Goal: Transaction & Acquisition: Purchase product/service

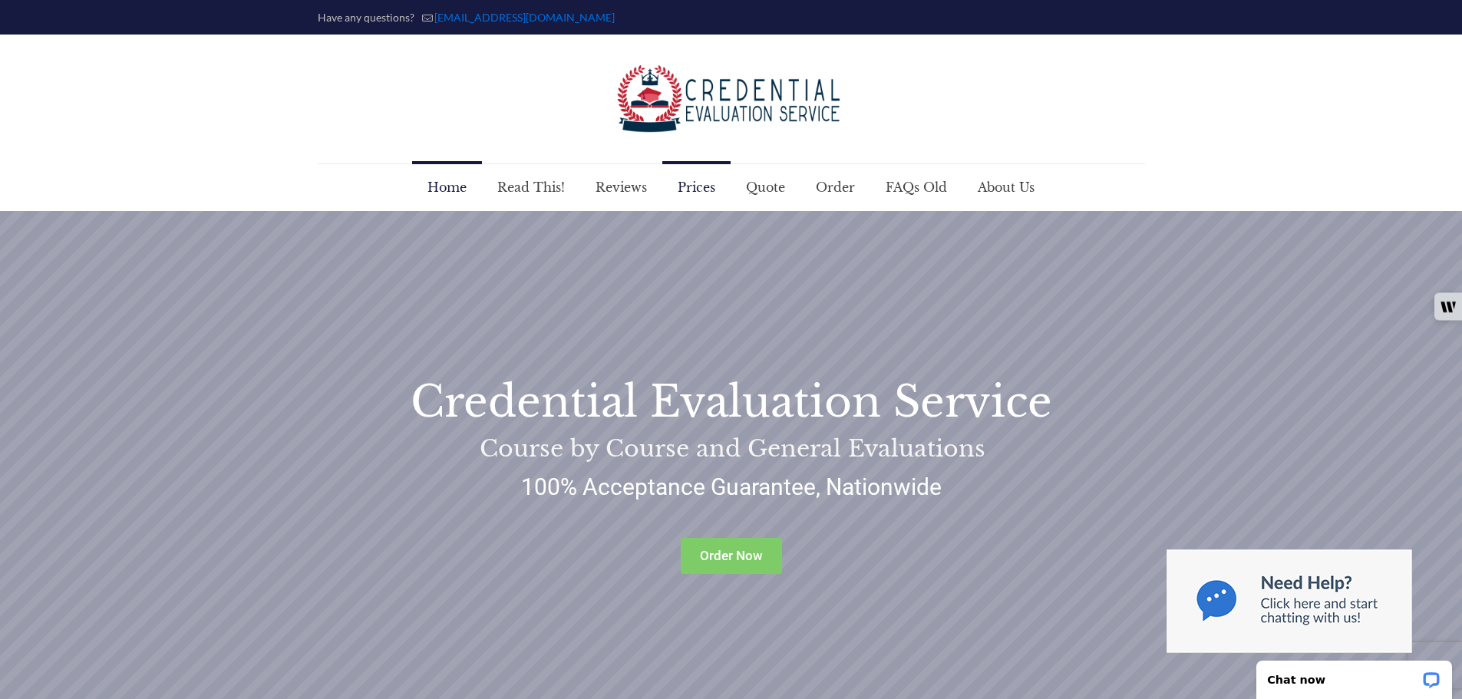
click at [708, 188] on span "Prices" at bounding box center [696, 187] width 68 height 46
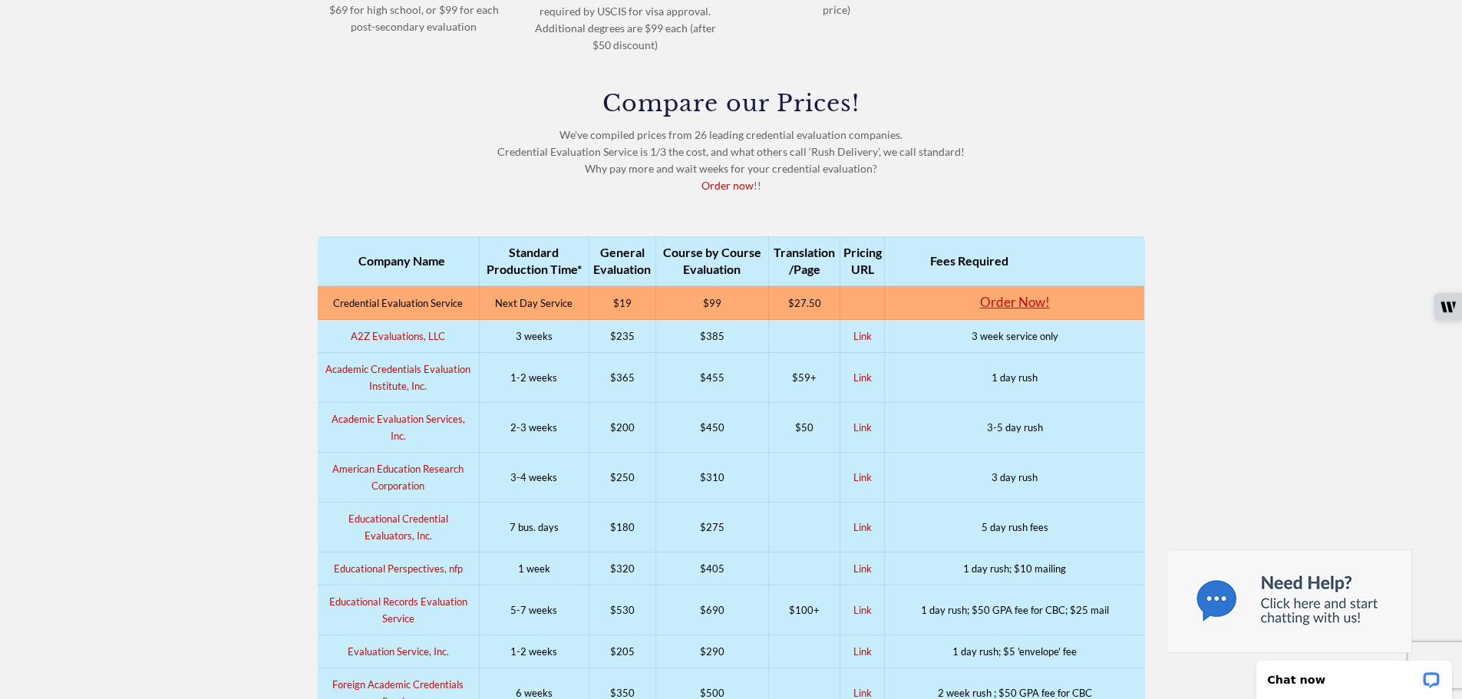
scroll to position [537, 0]
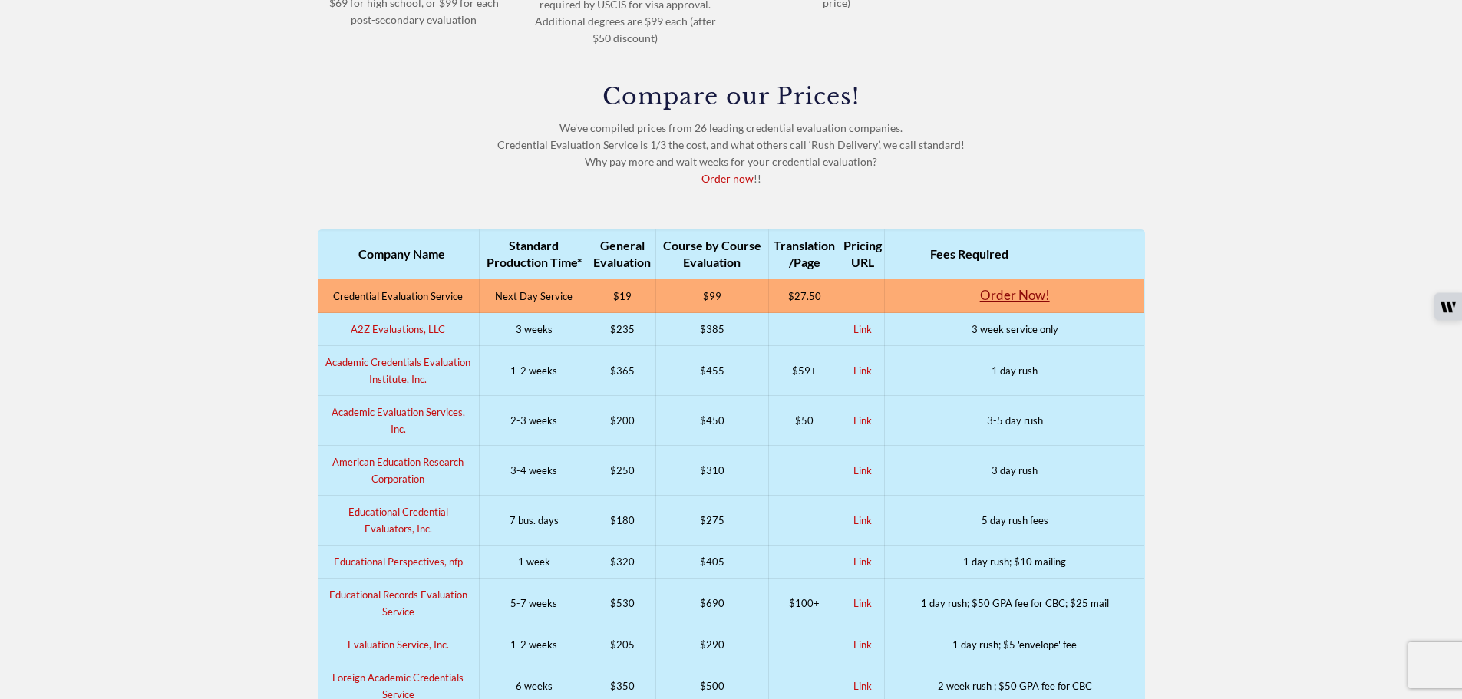
click at [1000, 294] on link "Order Now!" at bounding box center [1015, 295] width 70 height 16
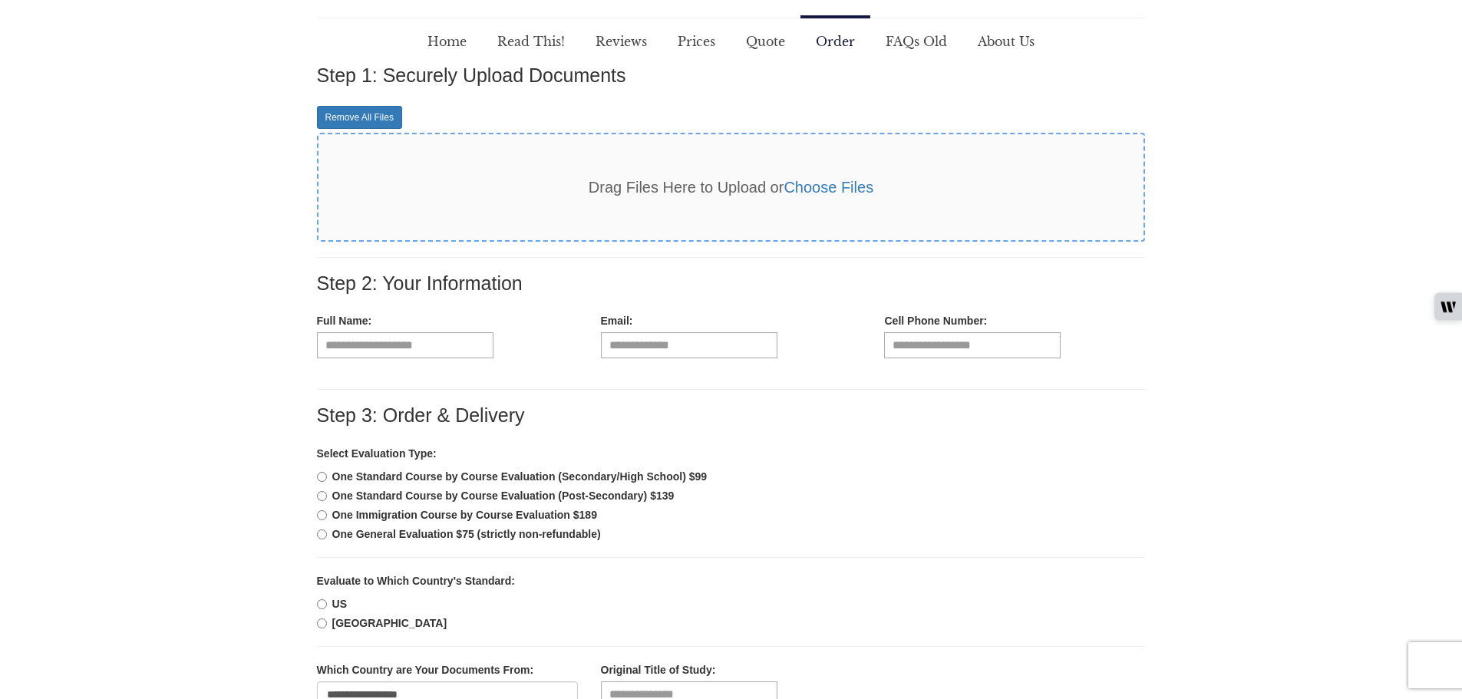
scroll to position [230, 0]
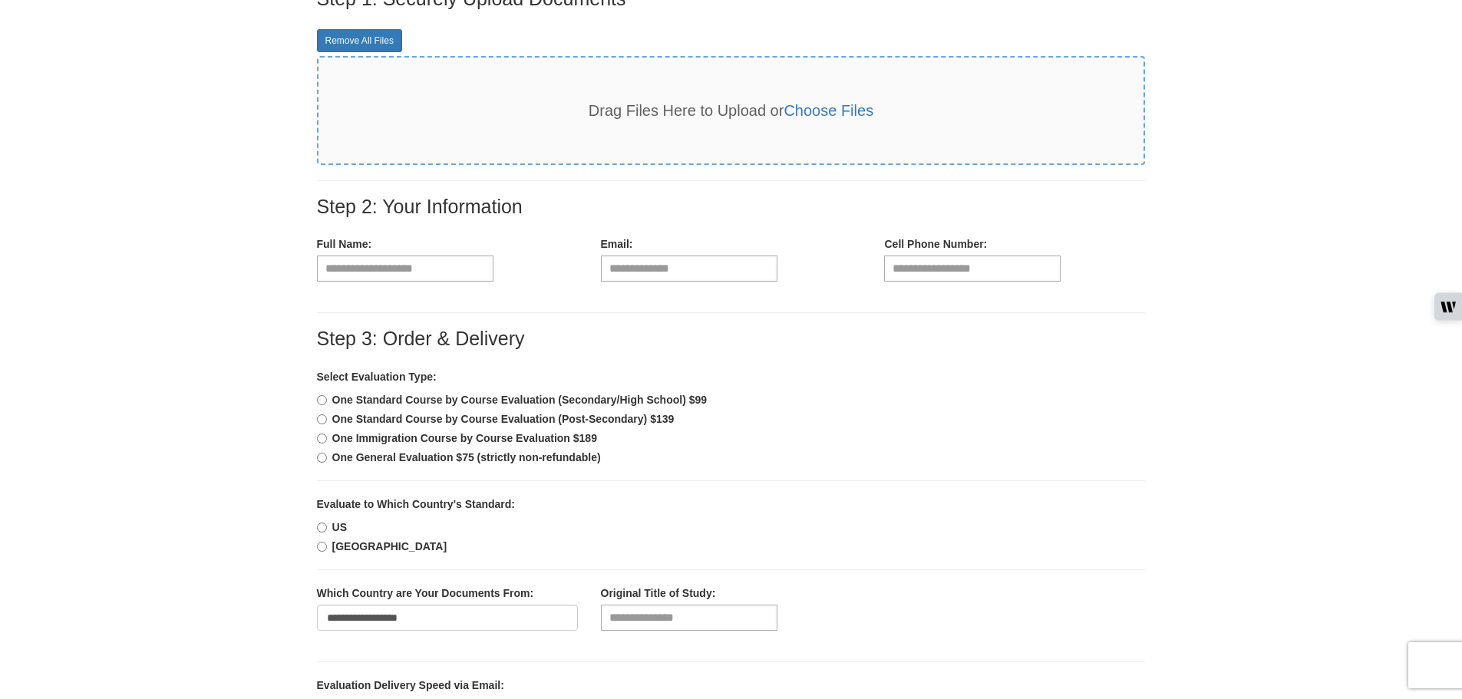
click at [641, 417] on b "One Standard Course by Course Evaluation (Post-Secondary) $139" at bounding box center [503, 419] width 342 height 12
click at [678, 383] on div "Select Evaluation Type:" at bounding box center [731, 376] width 829 height 15
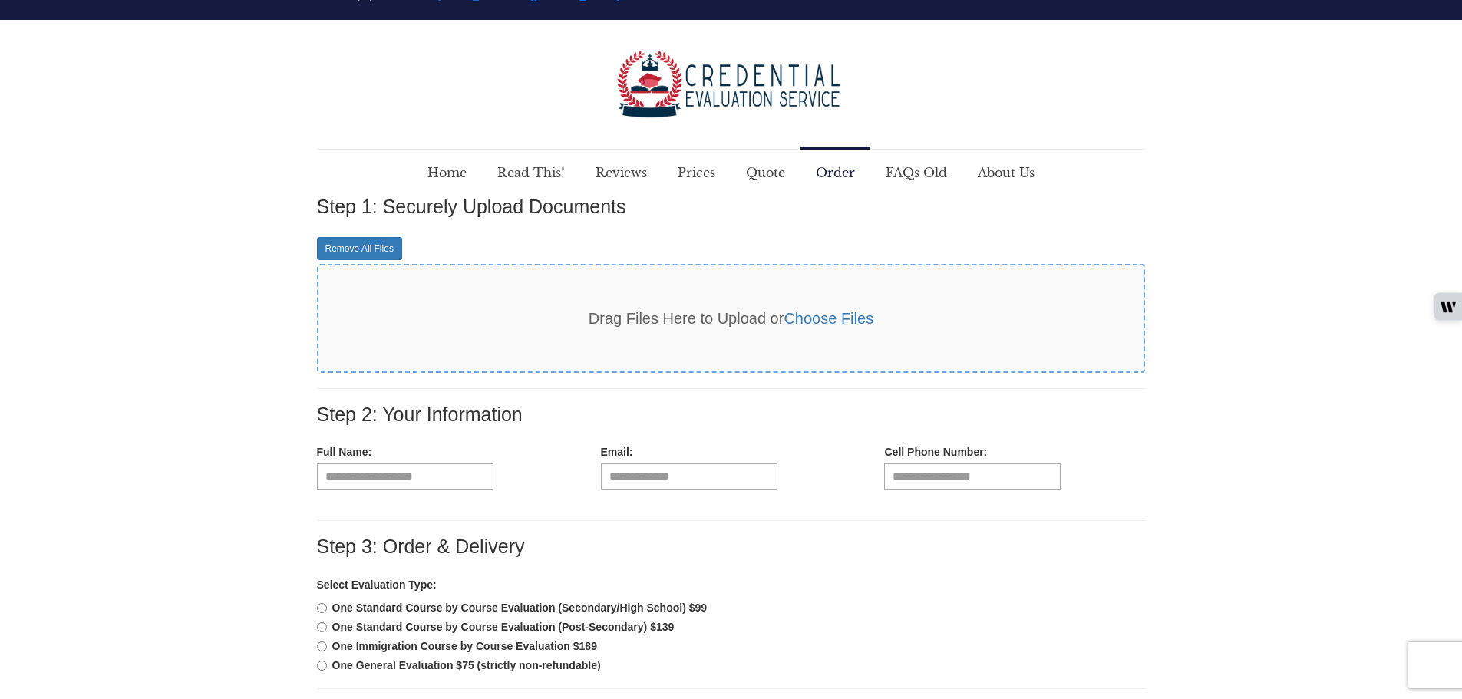
scroll to position [0, 0]
